Goal: Book appointment/travel/reservation

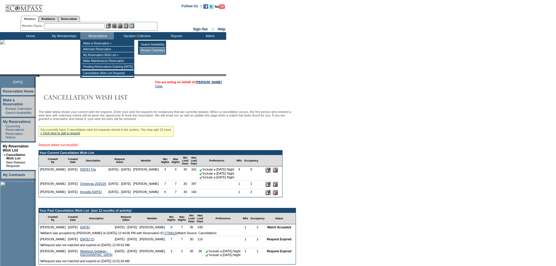
click at [146, 51] on td "Browse Calendars" at bounding box center [153, 51] width 26 height 6
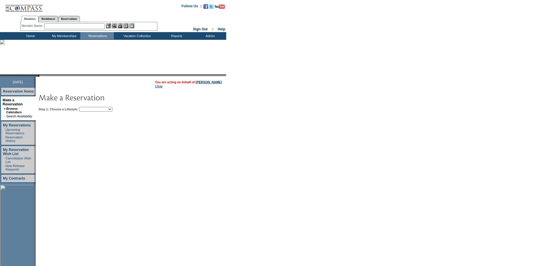
click at [112, 110] on select "Beach Leisure Metropolitan Mountain OIAL for Adventure OIAL for Couples OIAL fo…" at bounding box center [95, 109] width 33 height 5
select select "Beach"
click at [89, 107] on select "Beach Leisure Metropolitan Mountain OIAL for Adventure OIAL for Couples OIAL fo…" at bounding box center [95, 109] width 33 height 5
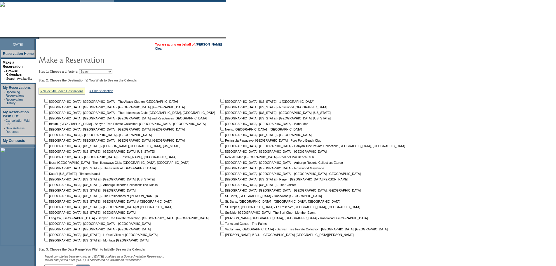
scroll to position [58, 0]
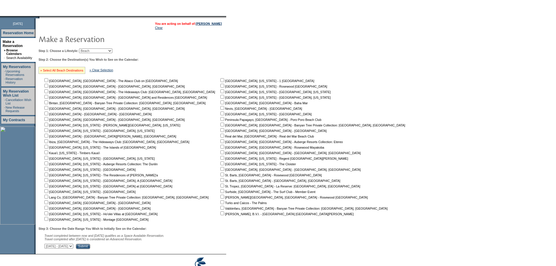
click at [71, 72] on link "» Select All Beach Destinations" at bounding box center [61, 71] width 43 height 4
checkbox input "true"
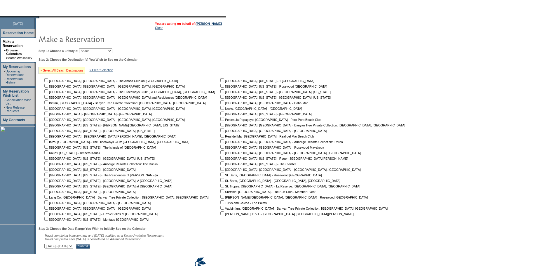
checkbox input "true"
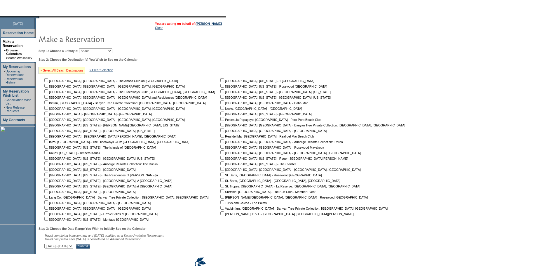
checkbox input "true"
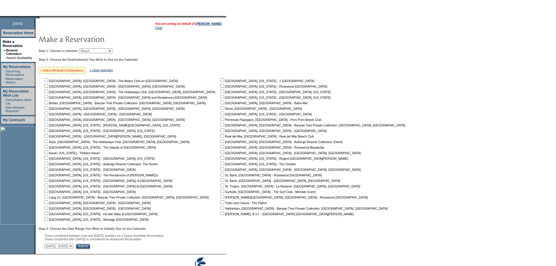
checkbox input "true"
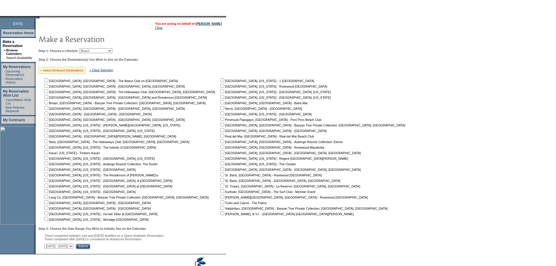
checkbox input "true"
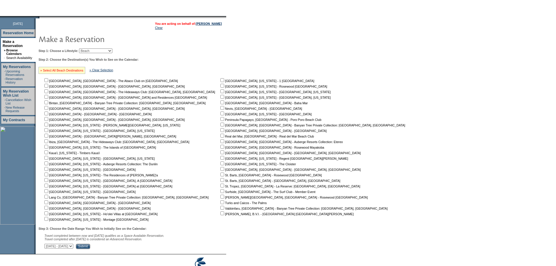
checkbox input "true"
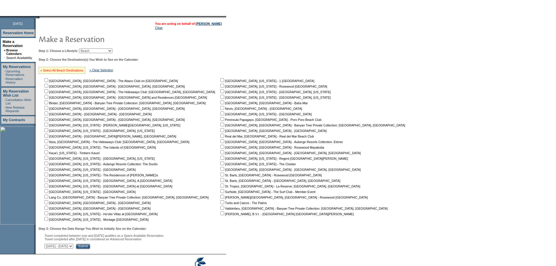
checkbox input "true"
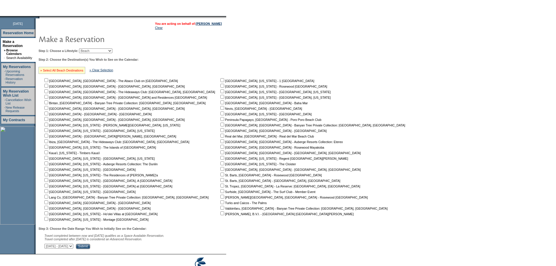
checkbox input "true"
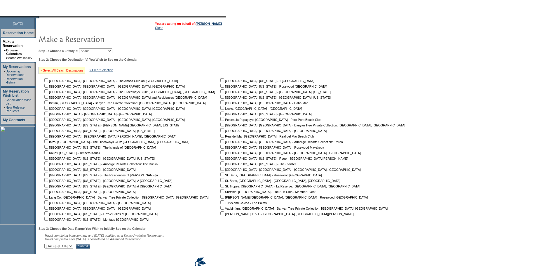
checkbox input "true"
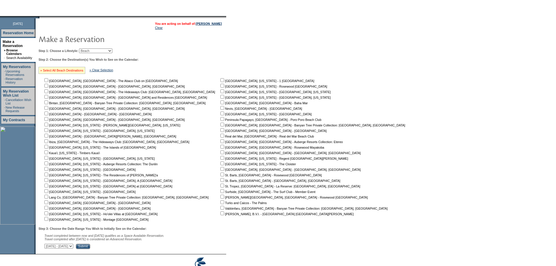
checkbox input "true"
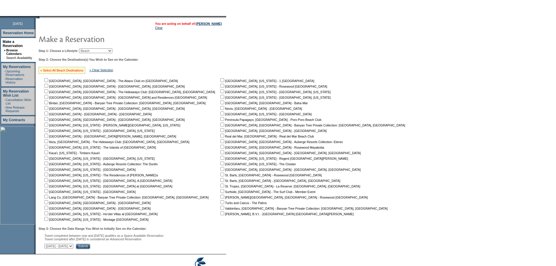
checkbox input "true"
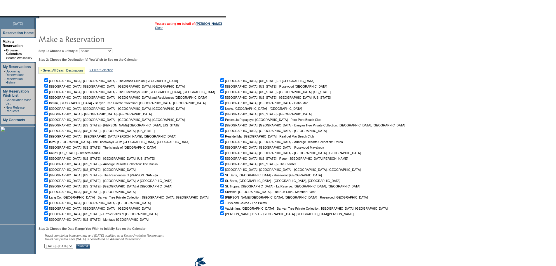
click at [73, 248] on select "[DATE] - [DATE] [DATE] - [DATE] [DATE] - [DATE] [DATE] - [DATE] [DATE] - [DATE]…" at bounding box center [58, 246] width 29 height 5
select select "[DATE]|[DATE]"
click at [48, 247] on select "[DATE] - [DATE] [DATE] - [DATE] [DATE] - [DATE] [DATE] - [DATE] [DATE] - [DATE]…" at bounding box center [58, 246] width 29 height 5
click at [90, 249] on input "Submit" at bounding box center [83, 246] width 14 height 5
